Goal: Information Seeking & Learning: Learn about a topic

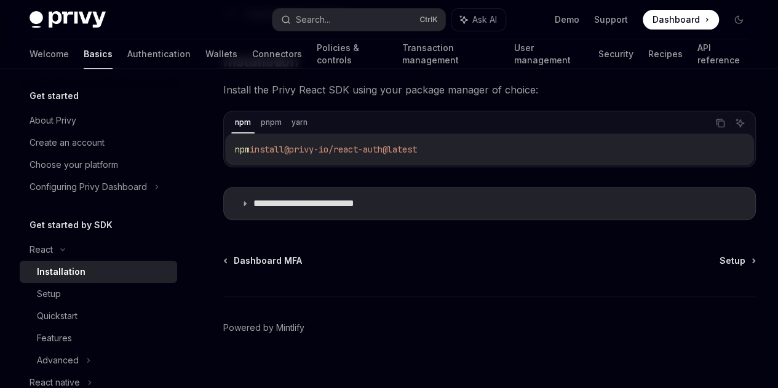
scroll to position [215, 0]
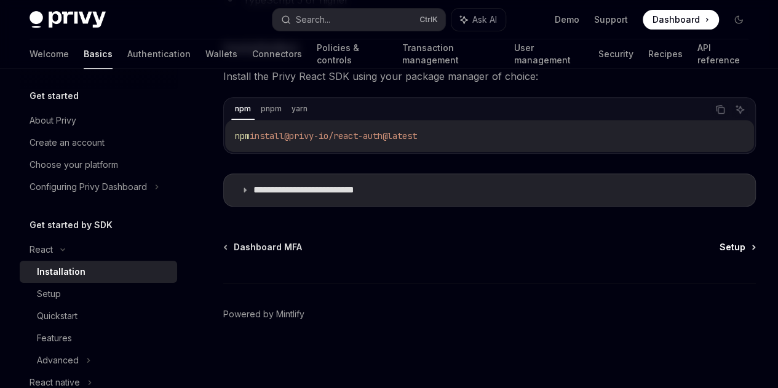
click at [720, 252] on span "Setup" at bounding box center [733, 247] width 26 height 12
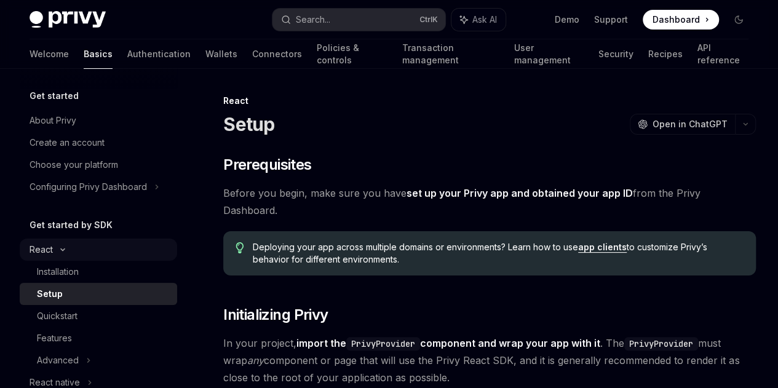
click at [41, 252] on div "React" at bounding box center [41, 249] width 23 height 15
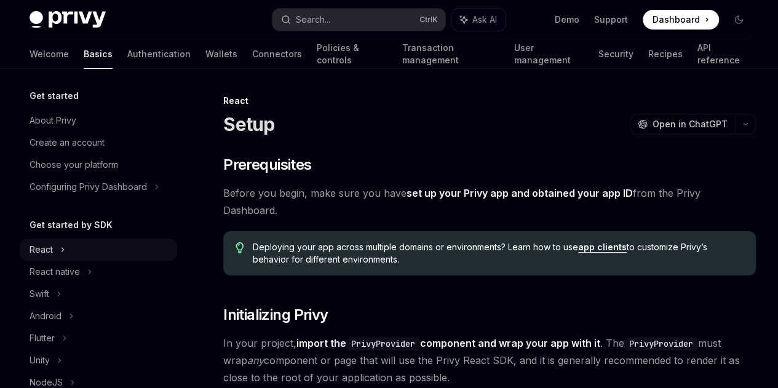
click at [41, 252] on div "React" at bounding box center [41, 249] width 23 height 15
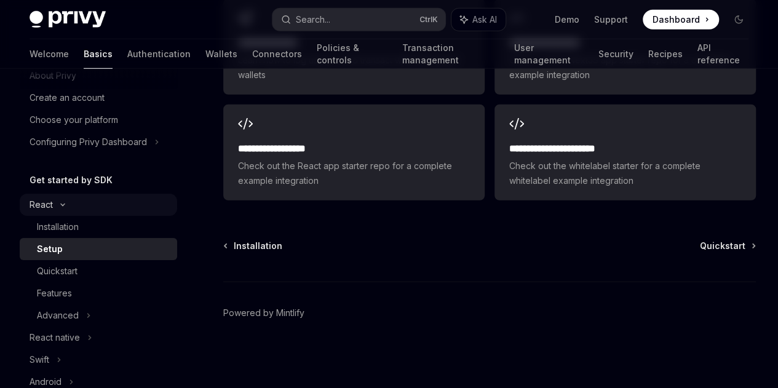
scroll to position [62, 0]
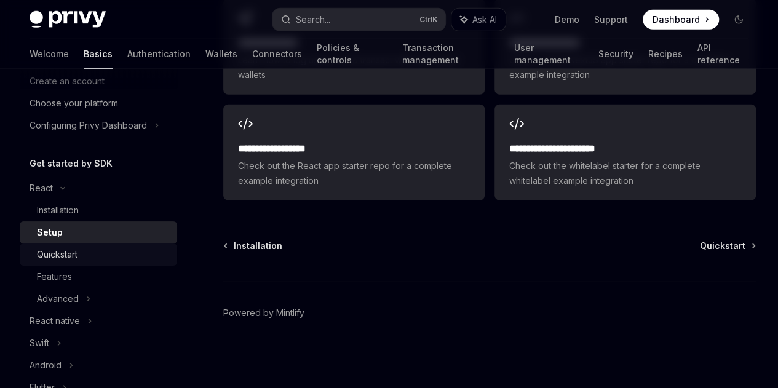
click at [107, 255] on div "Quickstart" at bounding box center [103, 254] width 133 height 15
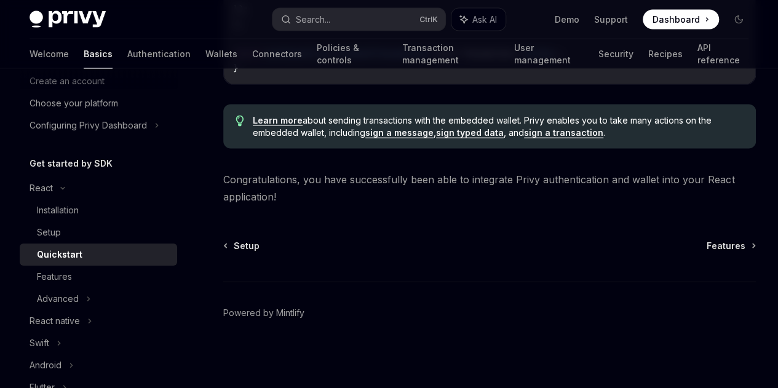
scroll to position [1511, 0]
click at [111, 280] on div "Features" at bounding box center [103, 276] width 133 height 15
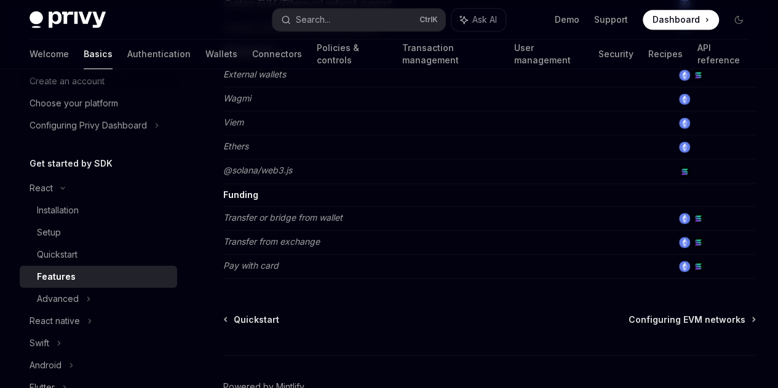
scroll to position [910, 0]
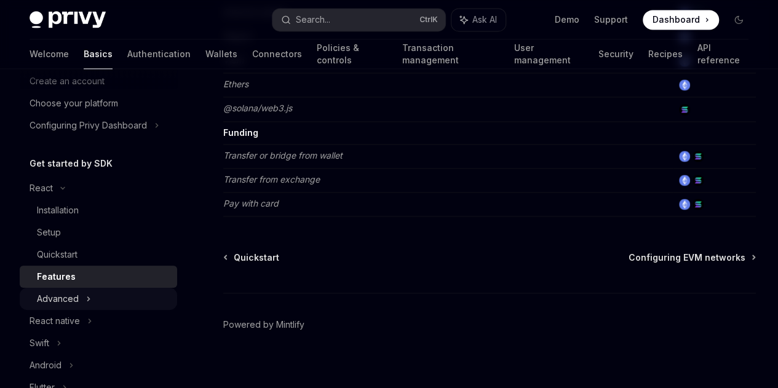
click at [88, 296] on icon at bounding box center [88, 299] width 5 height 15
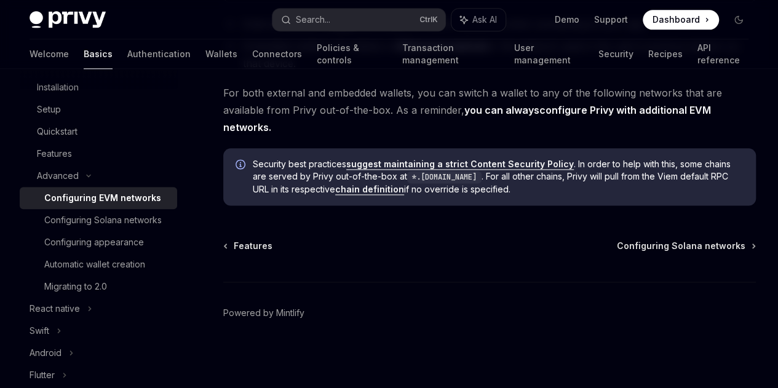
scroll to position [3506, 0]
click at [132, 250] on div "Configuring appearance" at bounding box center [94, 242] width 100 height 15
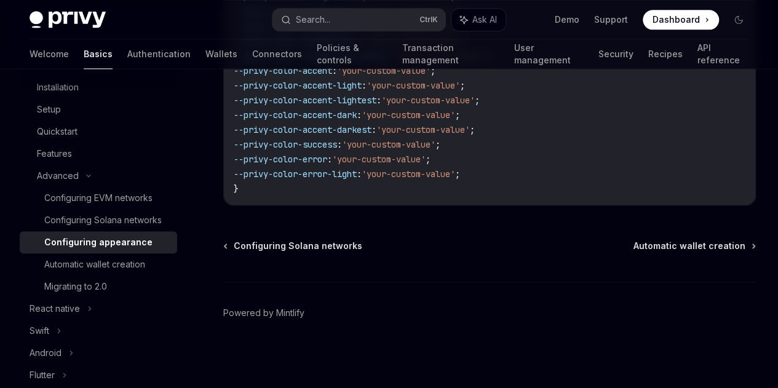
scroll to position [3493, 0]
click at [117, 272] on div "Automatic wallet creation" at bounding box center [94, 264] width 101 height 15
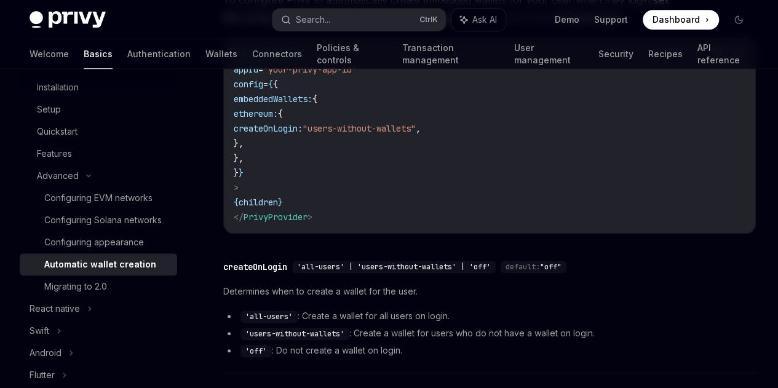
scroll to position [327, 0]
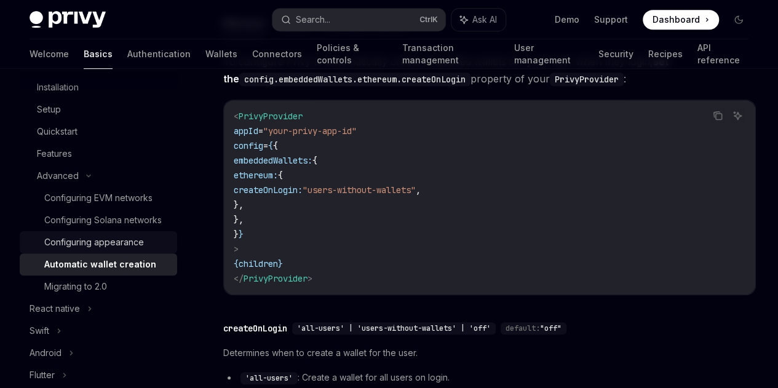
click at [69, 248] on link "Configuring appearance" at bounding box center [98, 242] width 157 height 22
type textarea "*"
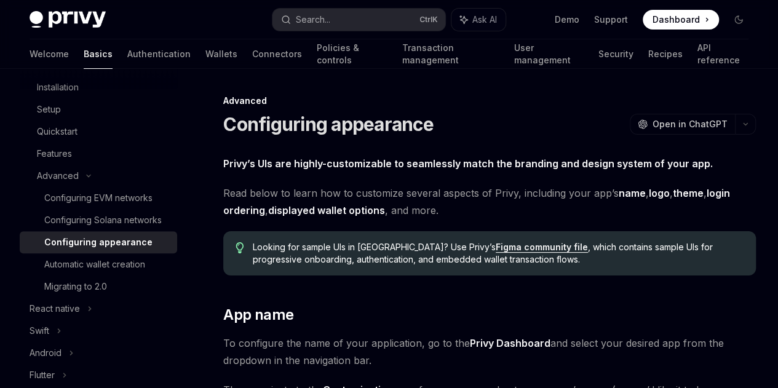
click at [402, 219] on span "Read below to learn how to customize several aspects of Privy, including your a…" at bounding box center [489, 202] width 533 height 34
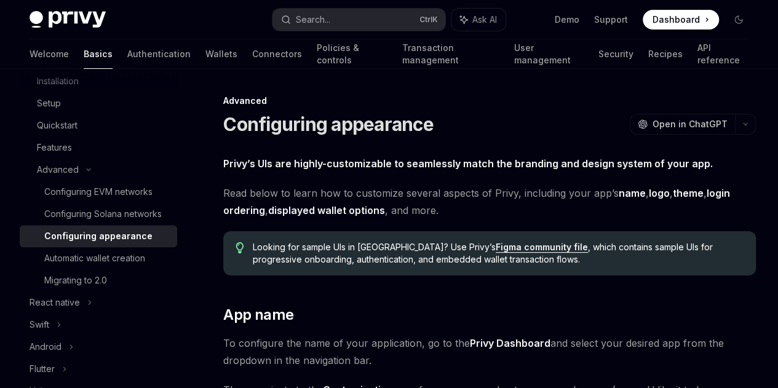
scroll to position [191, 0]
